Goal: Obtain resource: Download file/media

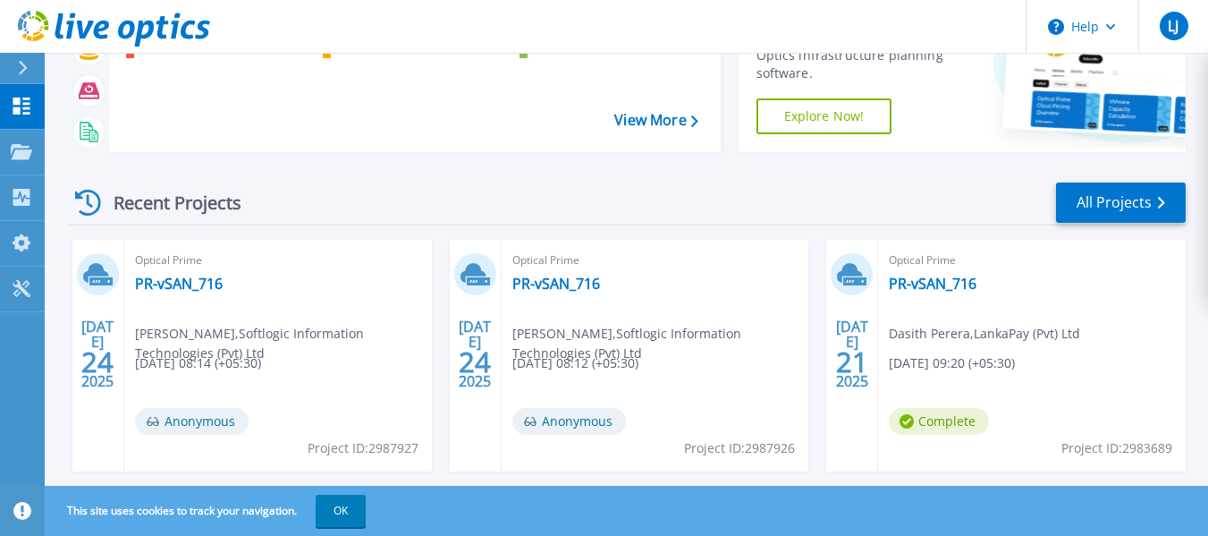
scroll to position [179, 0]
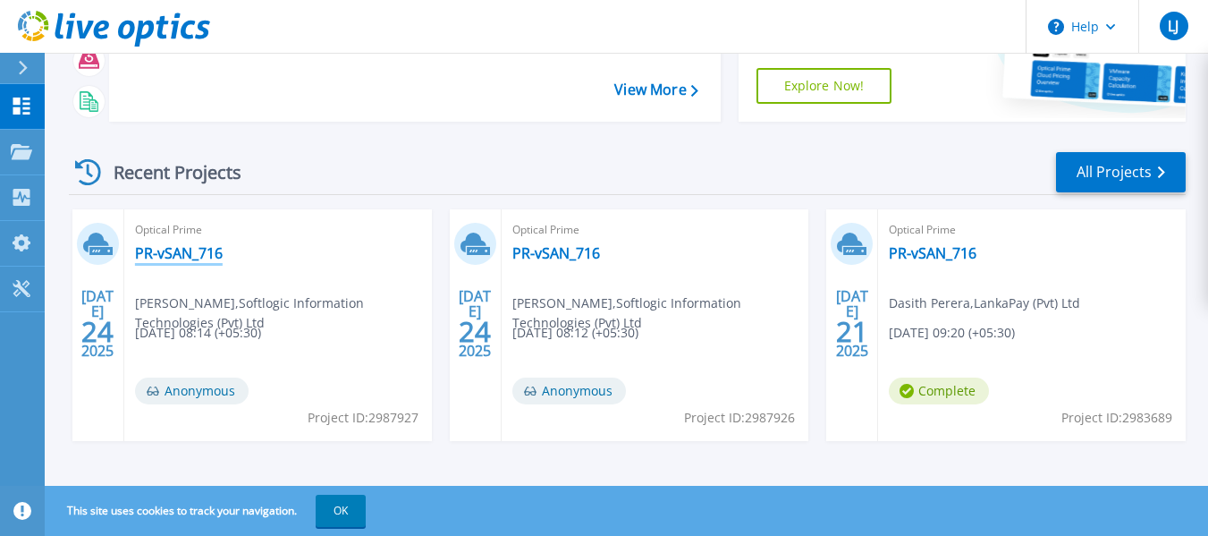
click at [184, 253] on link "PR-vSAN_716" at bounding box center [179, 253] width 88 height 18
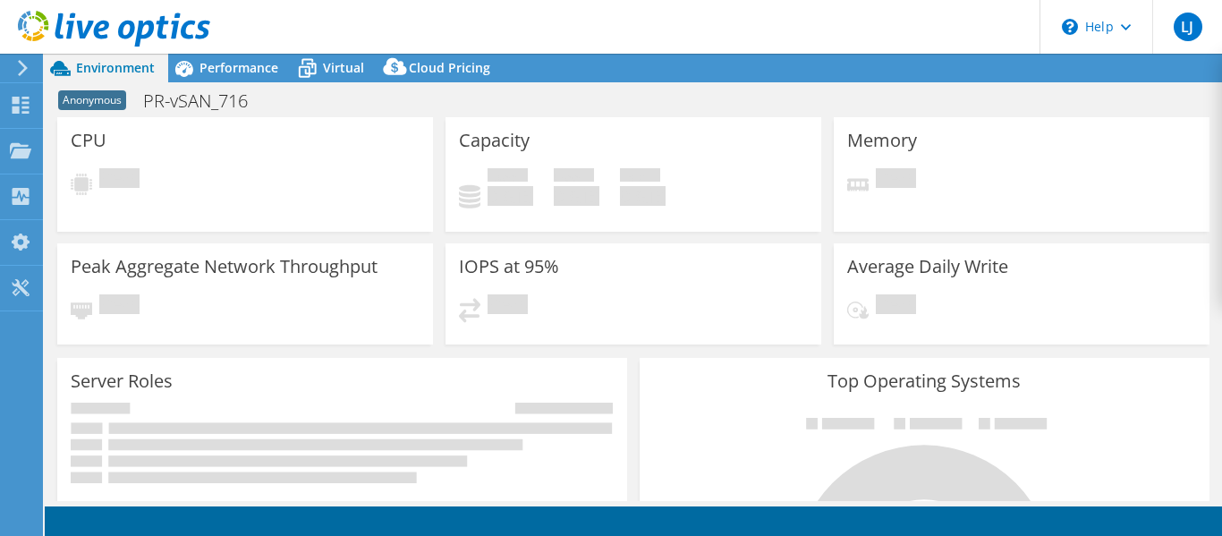
select select "[GEOGRAPHIC_DATA]"
select select "USD"
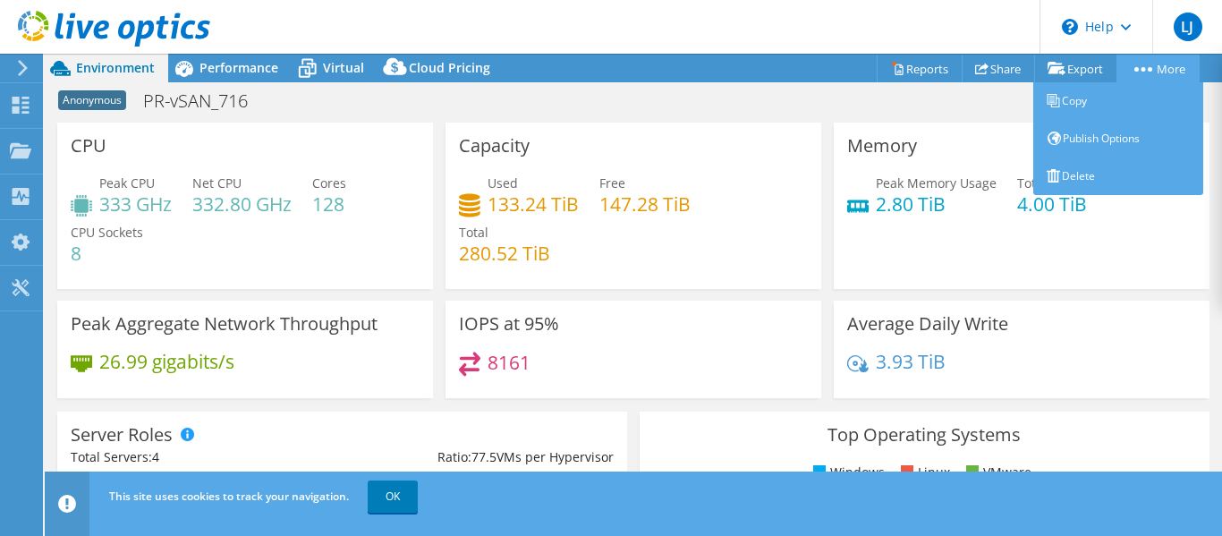
click at [1141, 68] on circle at bounding box center [1143, 69] width 4 height 4
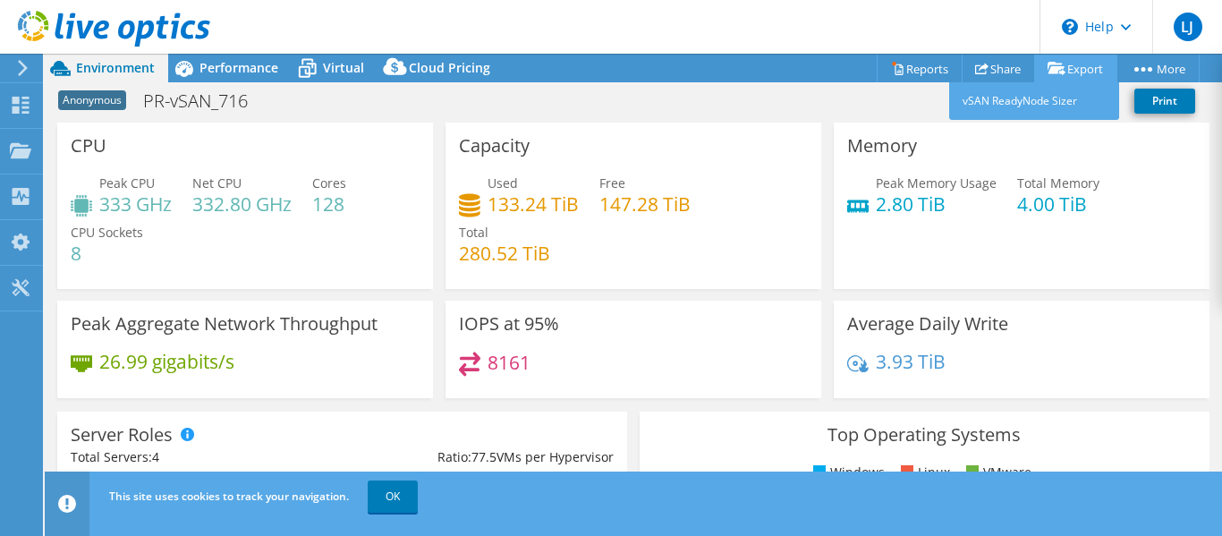
click at [1085, 71] on link "Export" at bounding box center [1075, 69] width 83 height 28
click at [1067, 64] on link "Export" at bounding box center [1075, 69] width 83 height 28
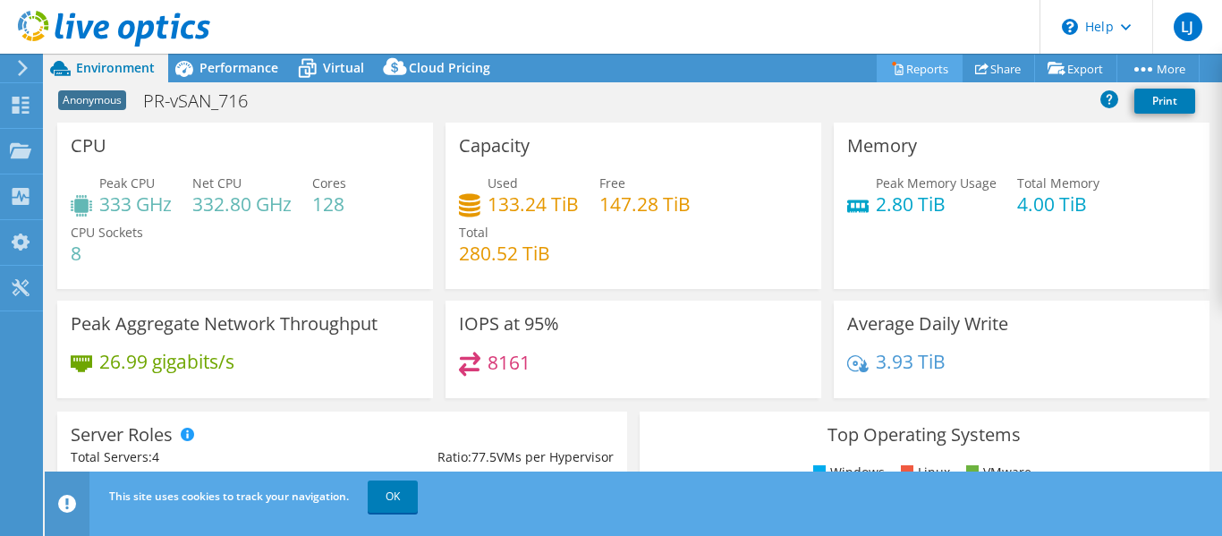
click at [922, 68] on link "Reports" at bounding box center [920, 69] width 86 height 28
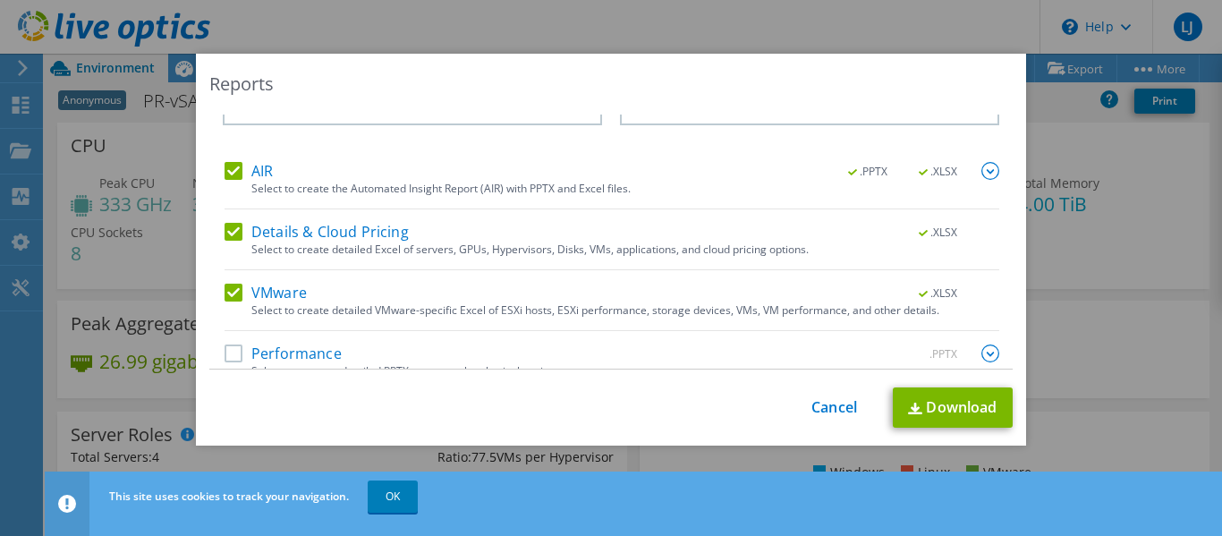
scroll to position [73, 0]
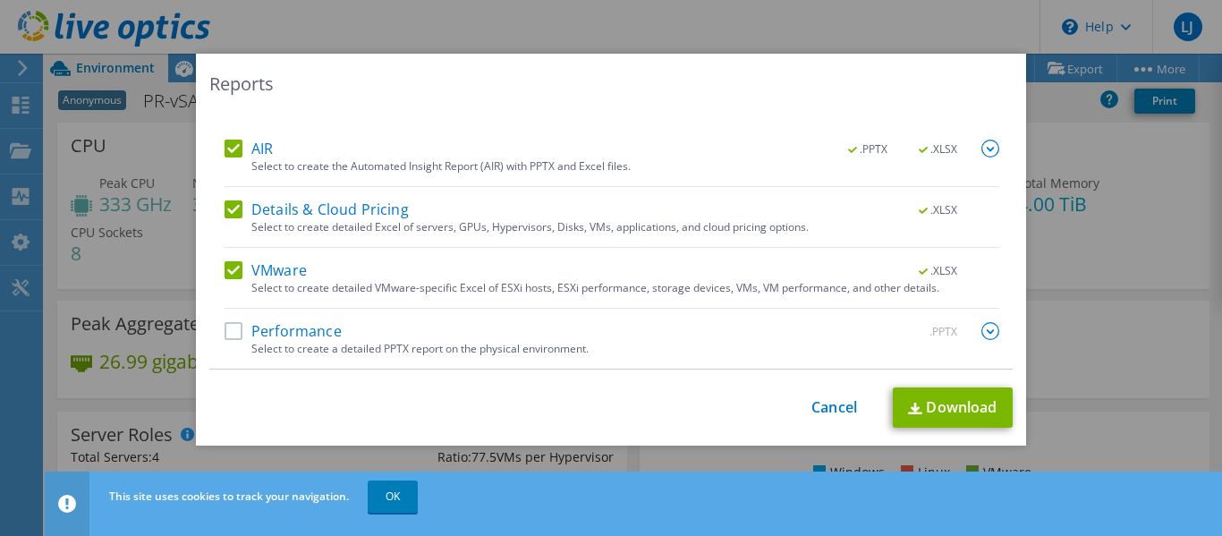
click at [233, 338] on label "Performance" at bounding box center [282, 331] width 117 height 18
click at [0, 0] on input "Performance" at bounding box center [0, 0] width 0 height 0
click at [947, 411] on link "Download" at bounding box center [953, 407] width 120 height 40
drag, startPoint x: 1146, startPoint y: 0, endPoint x: 838, endPoint y: 6, distance: 307.7
click at [838, 6] on div "Reports Select Region for Cloud Pricing Asia Pacific ([GEOGRAPHIC_DATA]) [GEOGR…" at bounding box center [611, 268] width 1222 height 536
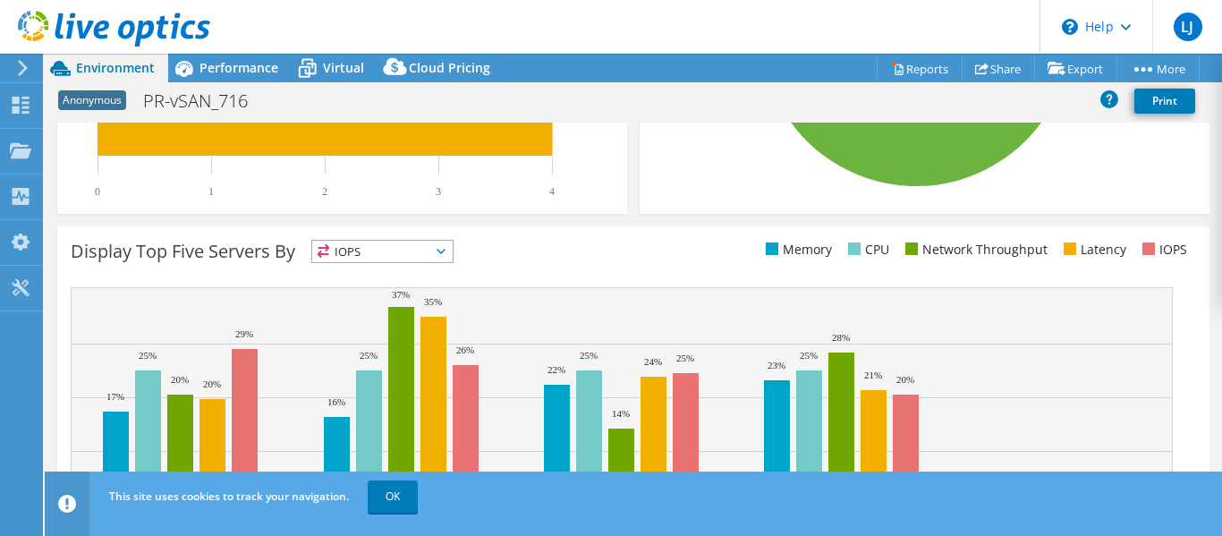
scroll to position [268, 0]
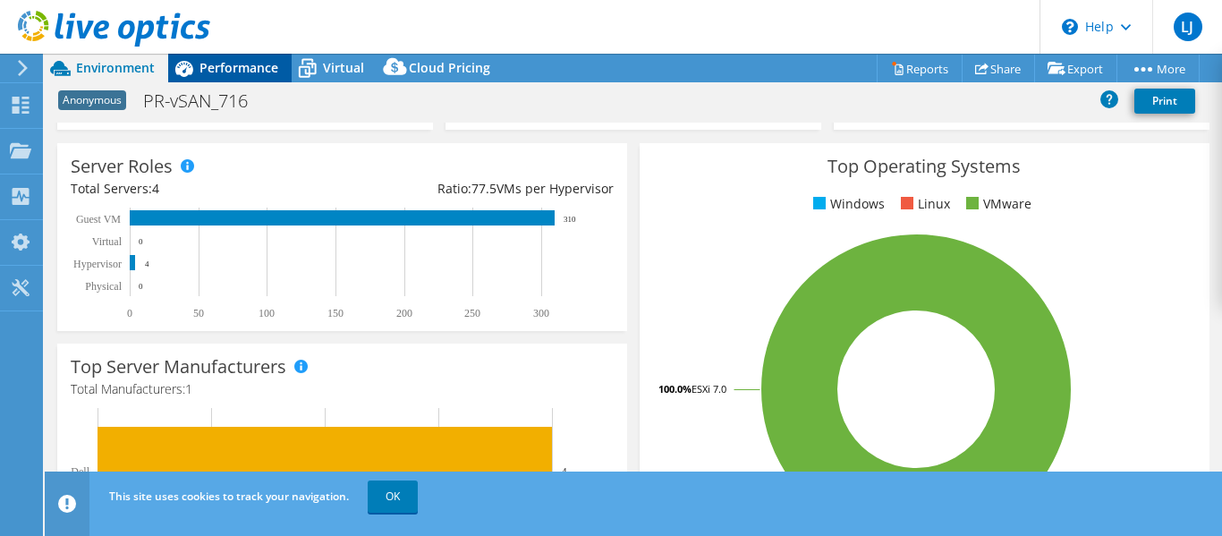
click at [225, 64] on span "Performance" at bounding box center [238, 67] width 79 height 17
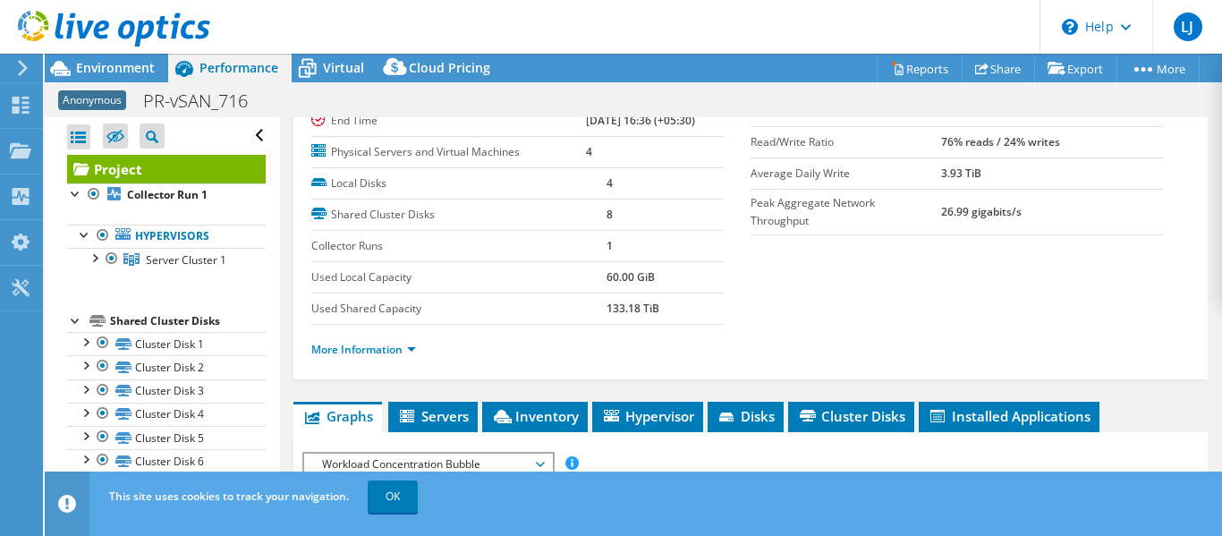
scroll to position [179, 0]
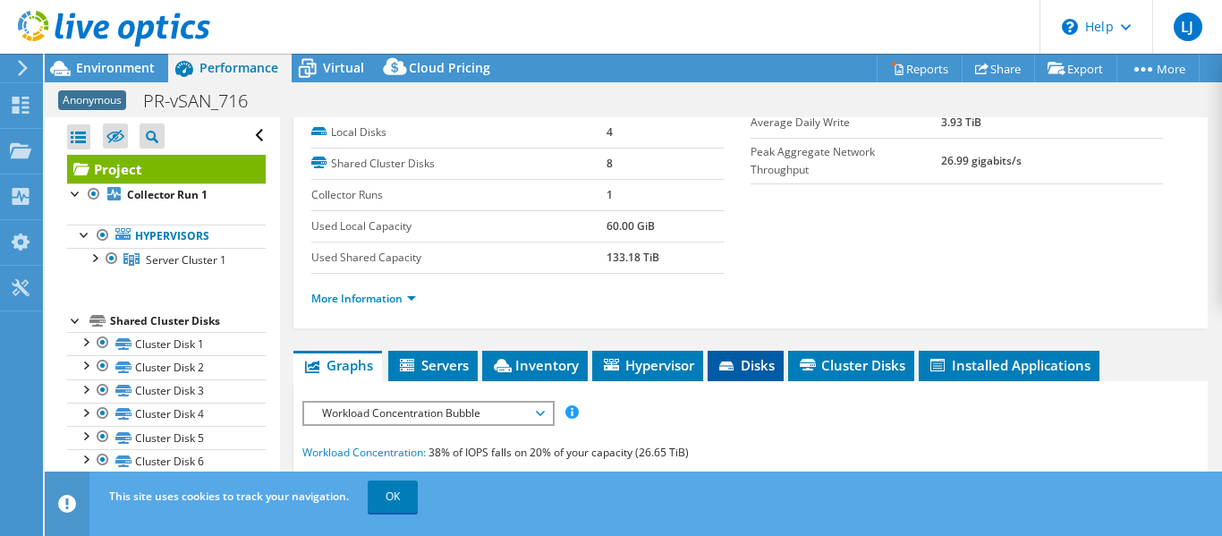
click at [744, 369] on span "Disks" at bounding box center [745, 365] width 58 height 18
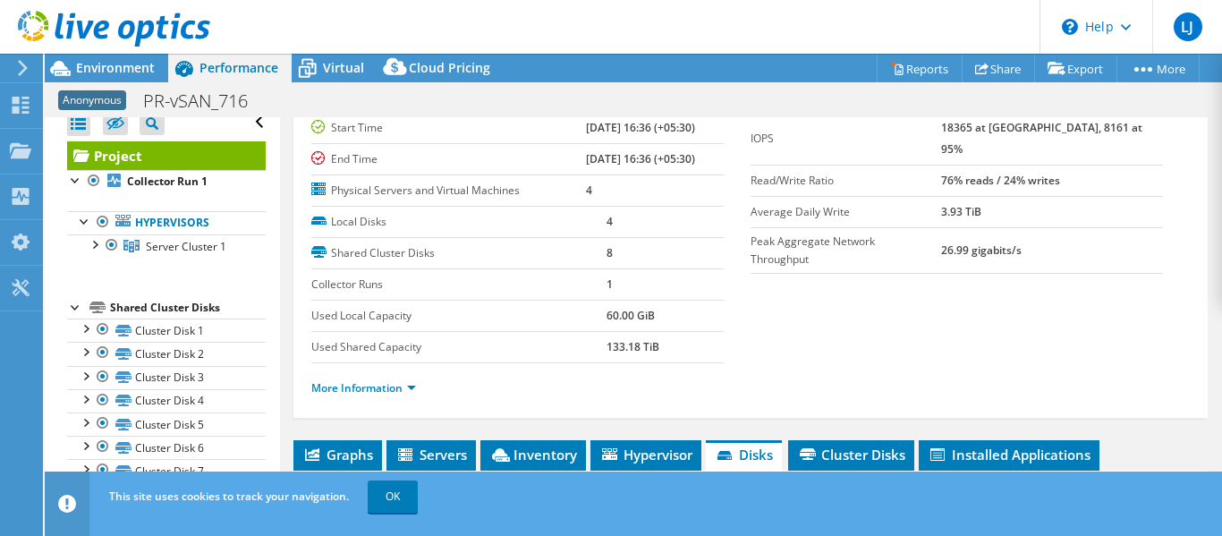
scroll to position [16, 0]
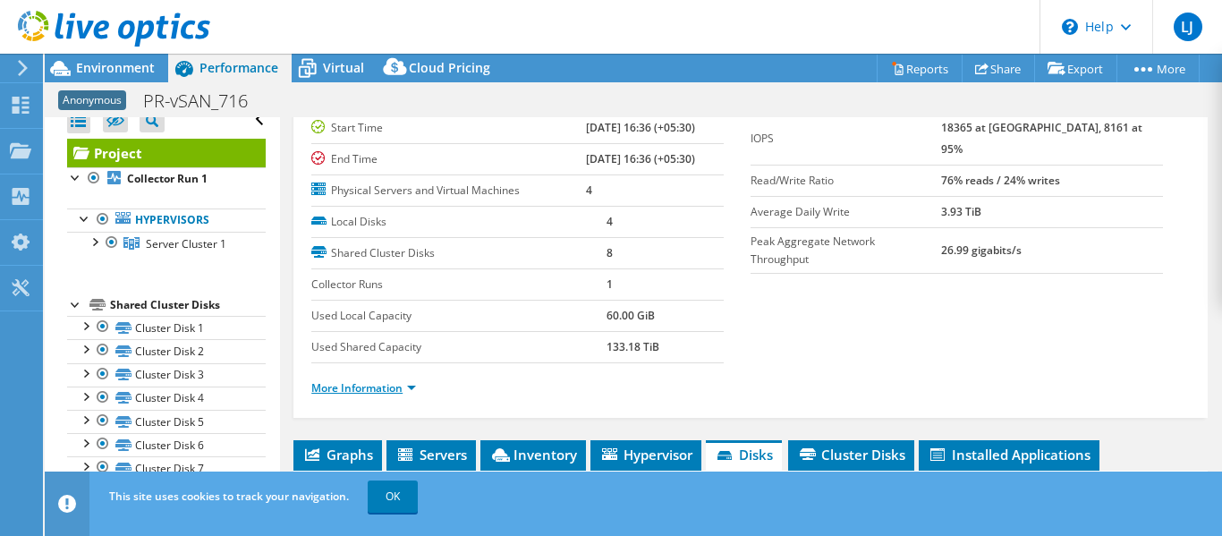
click at [409, 387] on link "More Information" at bounding box center [363, 387] width 105 height 15
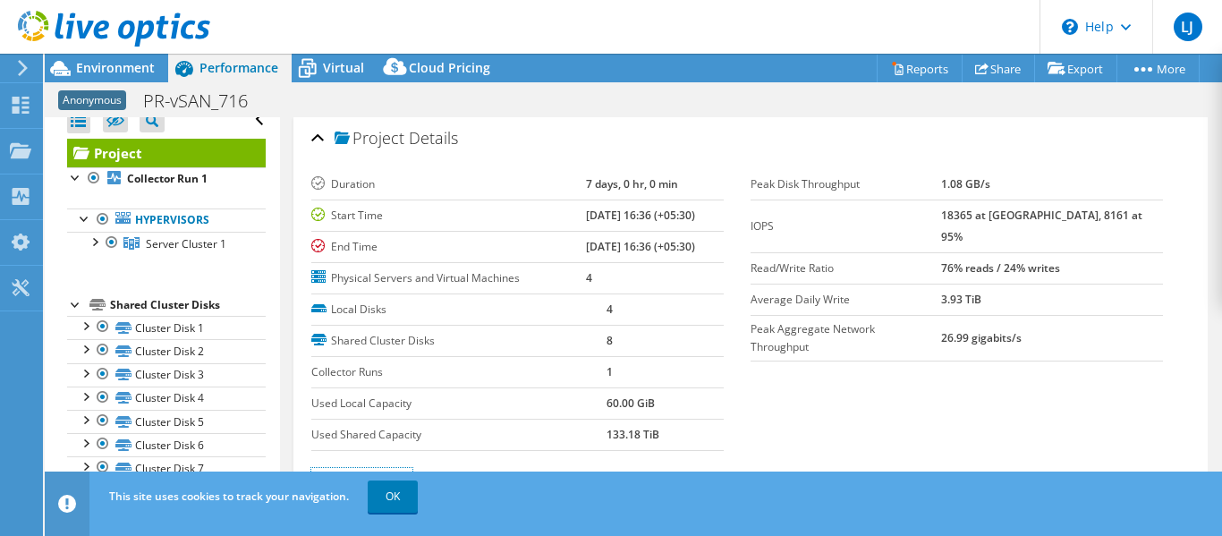
scroll to position [0, 0]
